Goal: Transaction & Acquisition: Purchase product/service

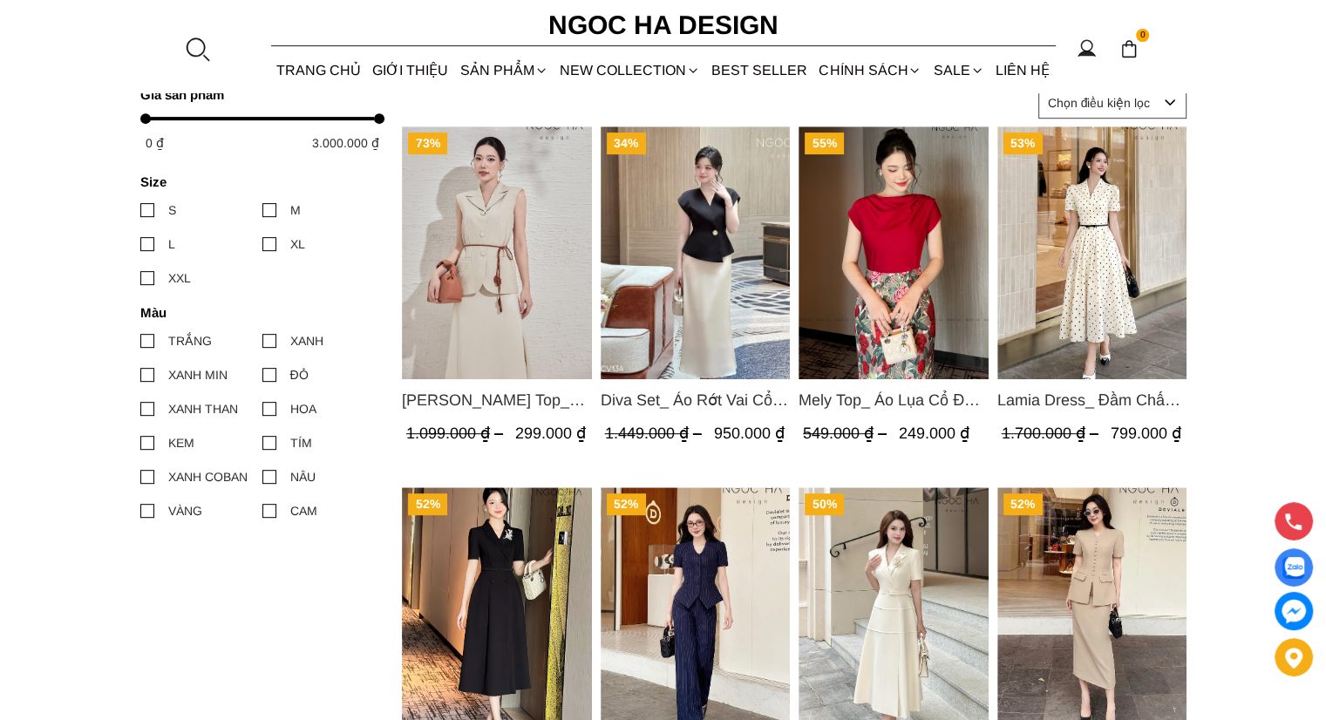
scroll to position [784, 0]
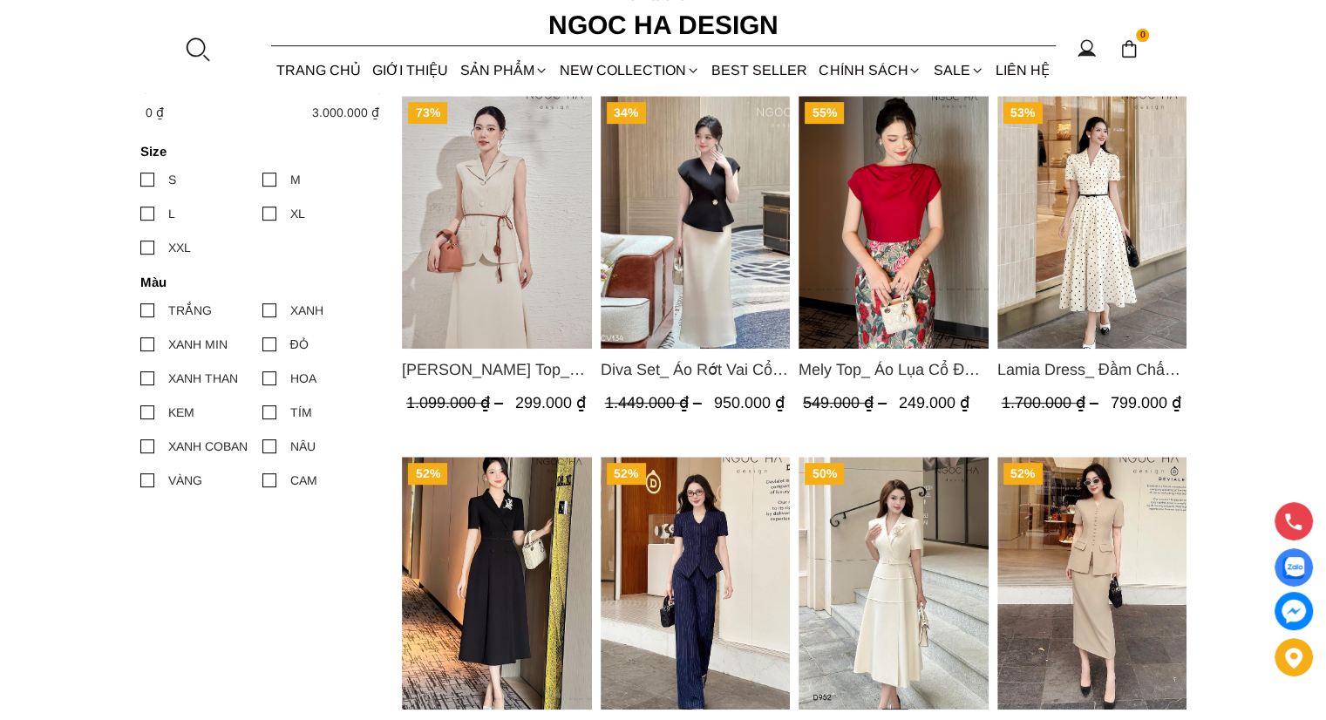
click at [1108, 248] on img "Product image - Lamia Dress_ Đầm Chấm Bi Cổ Vest Màu Kem D1003" at bounding box center [1091, 222] width 190 height 253
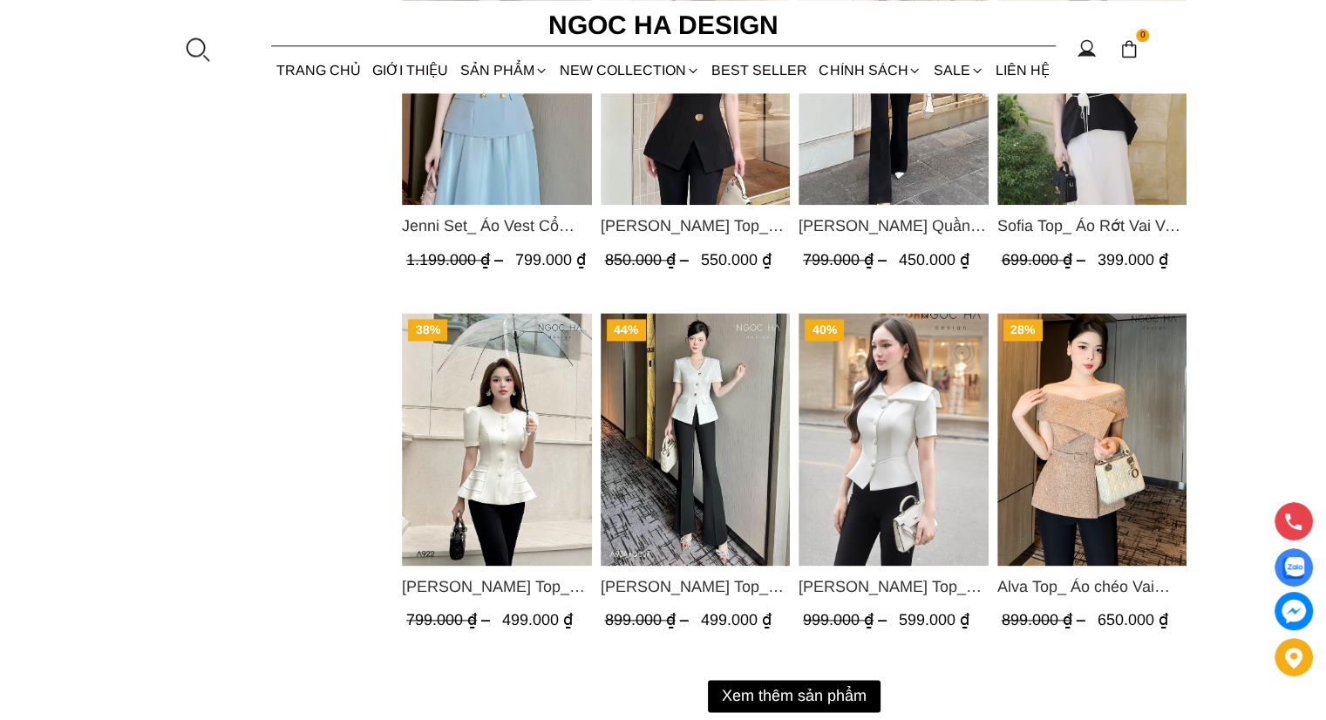
scroll to position [2179, 0]
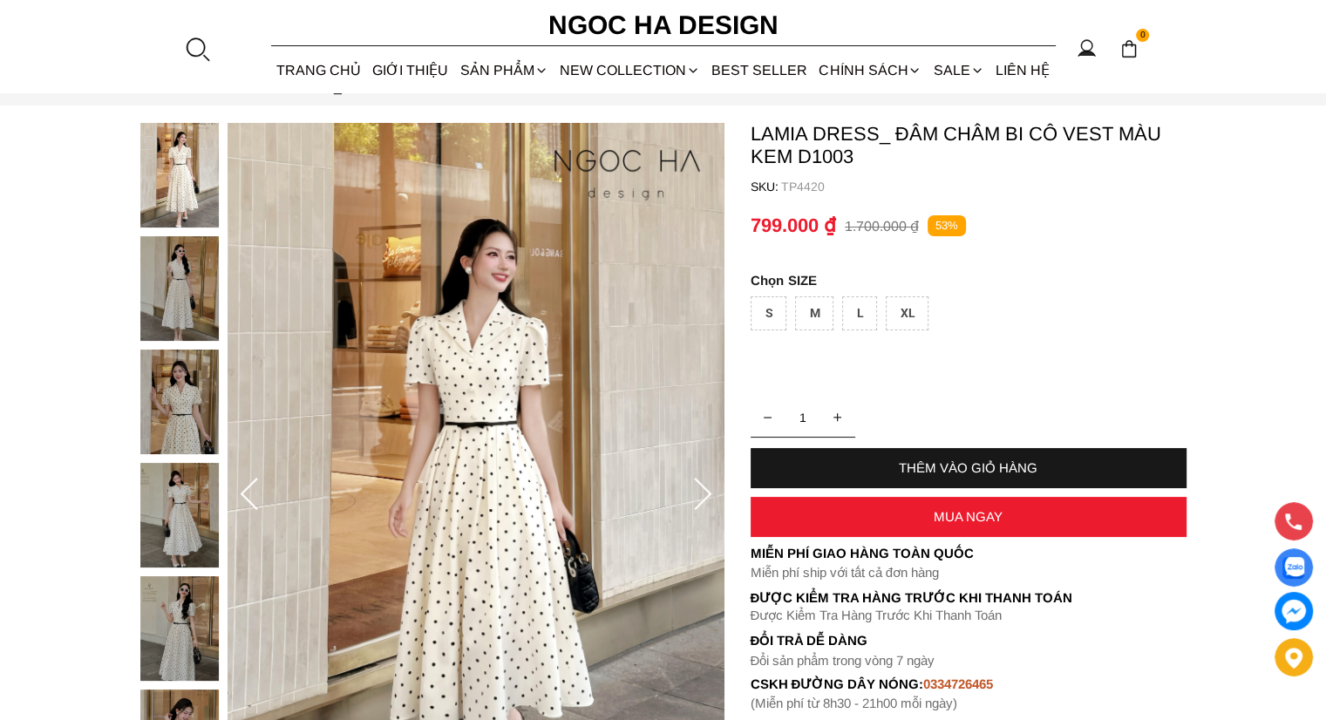
scroll to position [174, 0]
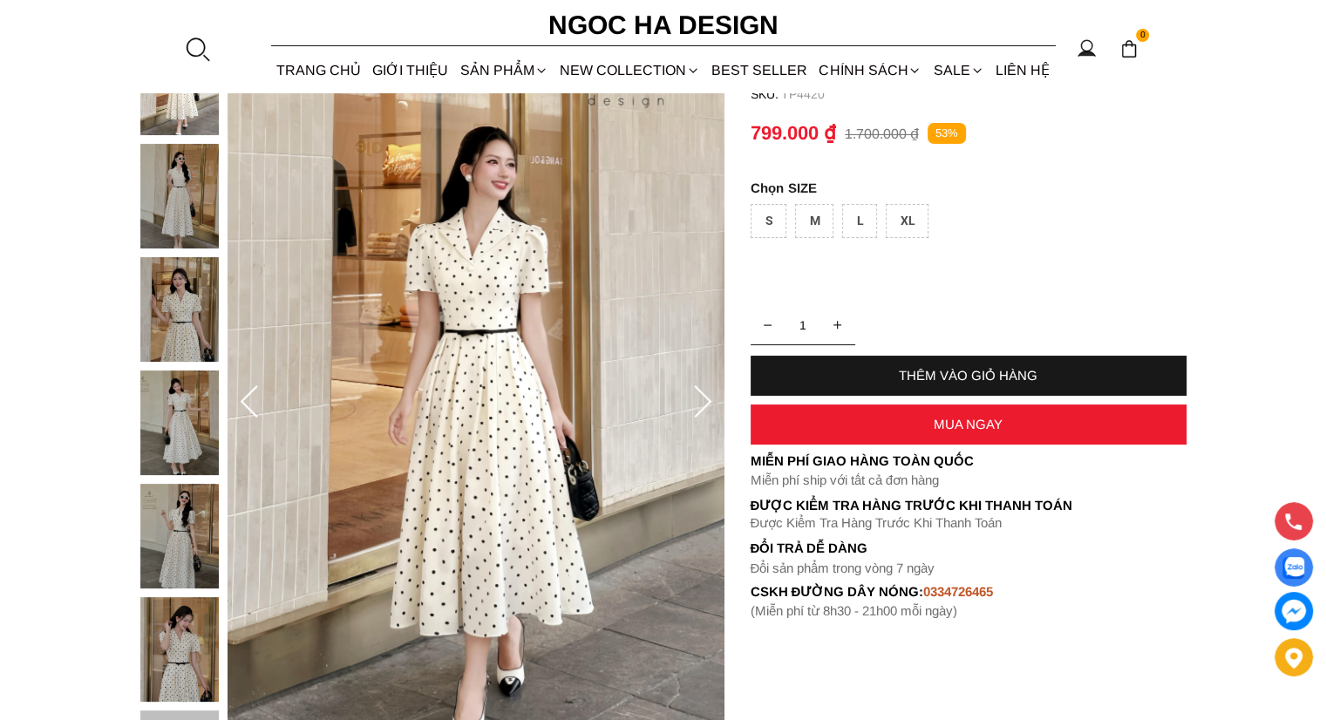
click at [188, 445] on div at bounding box center [183, 427] width 87 height 793
click at [174, 514] on img at bounding box center [179, 535] width 78 height 105
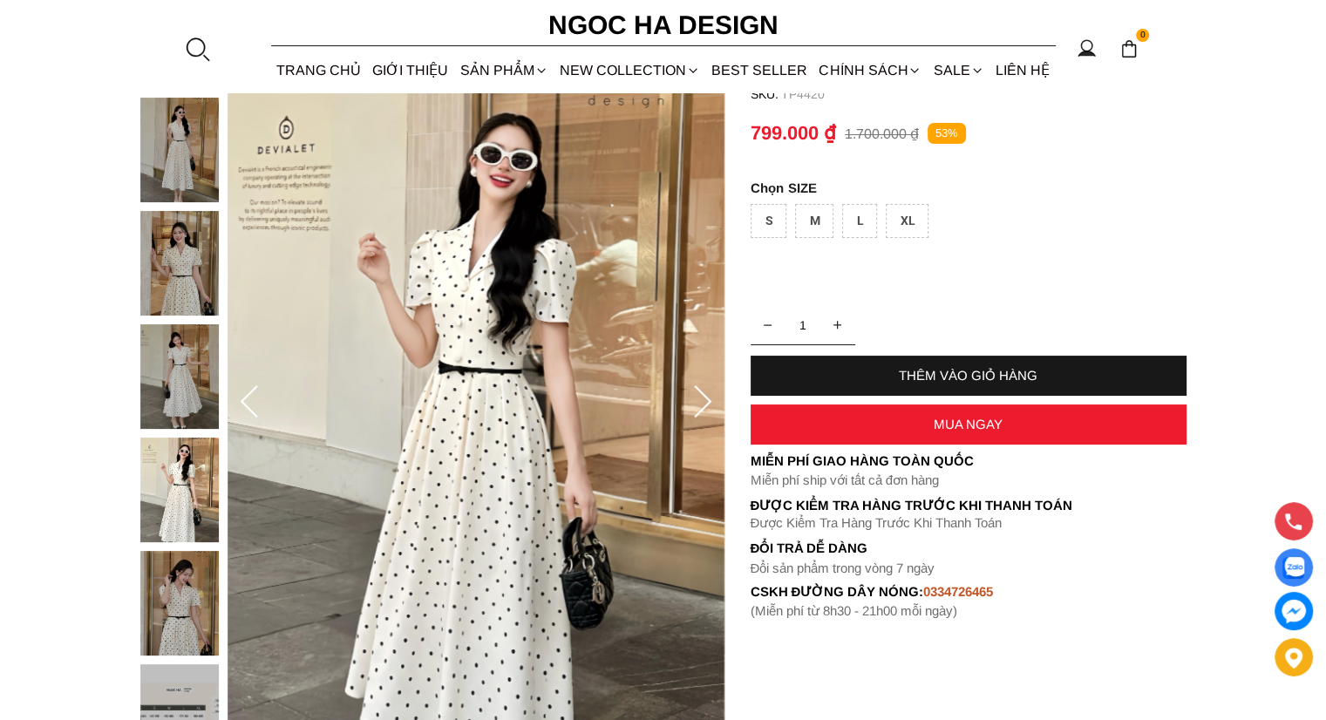
click at [193, 592] on img at bounding box center [179, 603] width 78 height 105
